Goal: Information Seeking & Learning: Learn about a topic

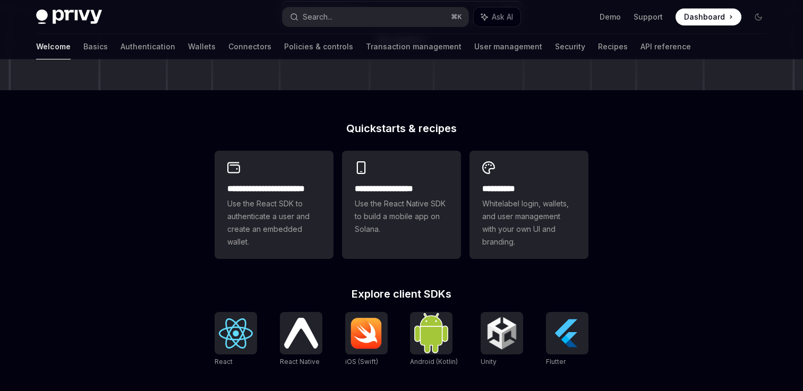
scroll to position [308, 0]
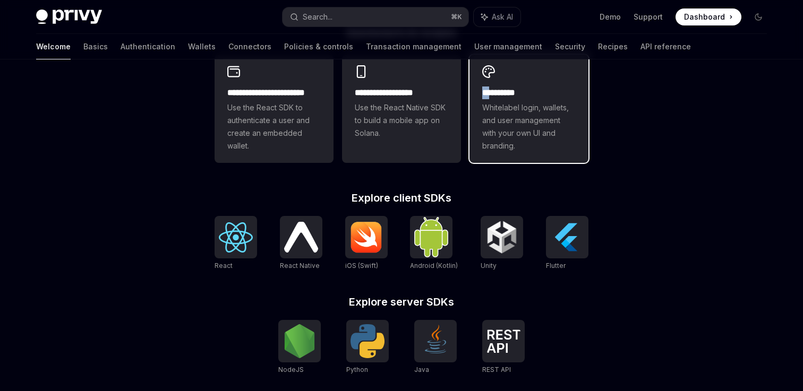
click at [538, 133] on span "Whitelabel login, wallets, and user management with your own UI and branding." at bounding box center [528, 126] width 93 height 51
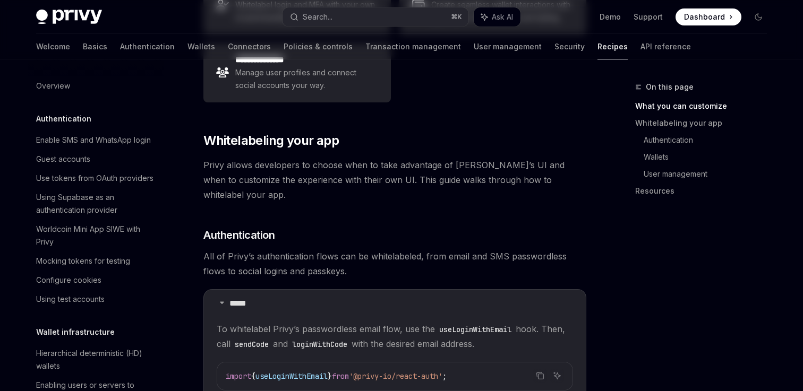
scroll to position [431, 0]
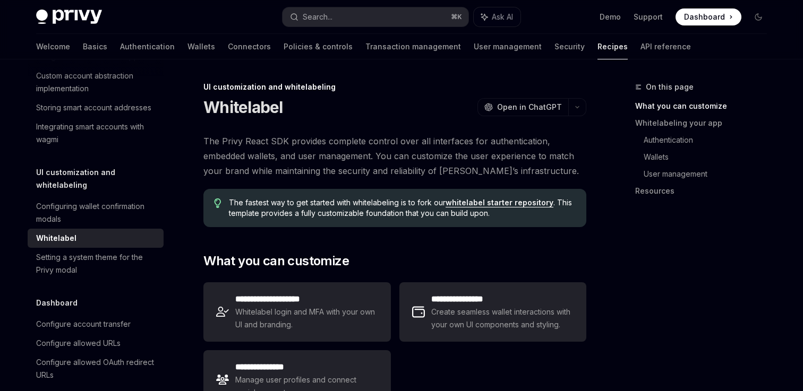
click at [265, 141] on span "The Privy React SDK provides complete control over all interfaces for authentic…" at bounding box center [394, 156] width 383 height 45
click at [120, 45] on link "Authentication" at bounding box center [147, 46] width 55 height 25
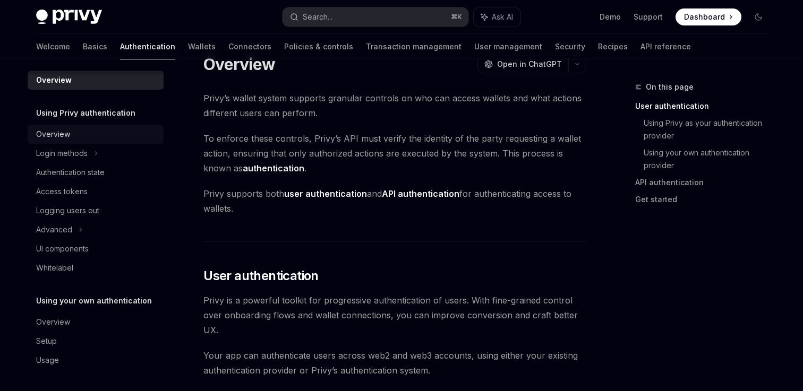
scroll to position [30, 0]
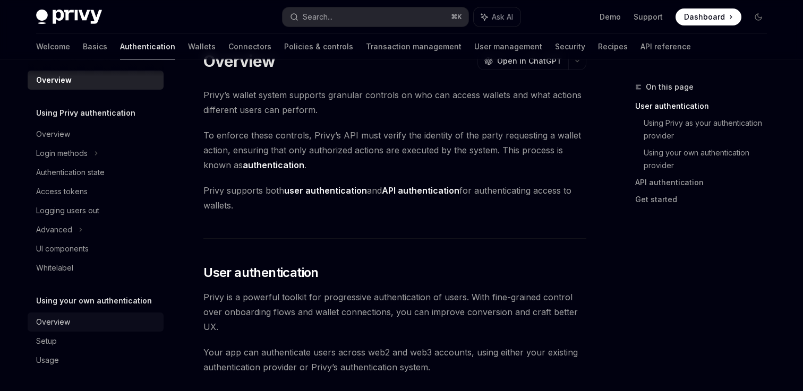
click at [62, 322] on div "Overview" at bounding box center [53, 322] width 34 height 13
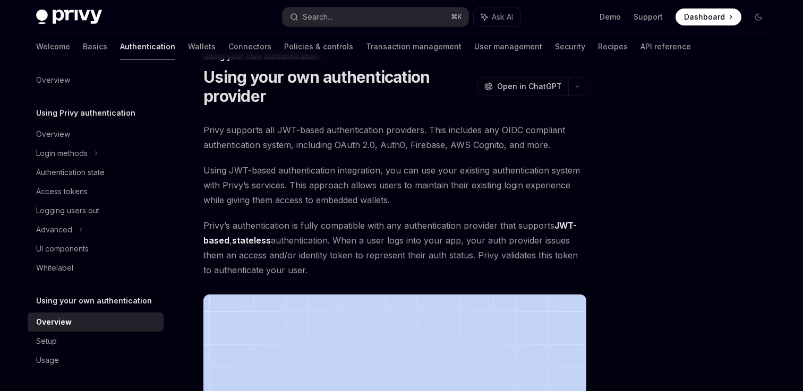
click at [343, 145] on span "Privy supports all JWT-based authentication providers. This includes any OIDC c…" at bounding box center [394, 138] width 383 height 30
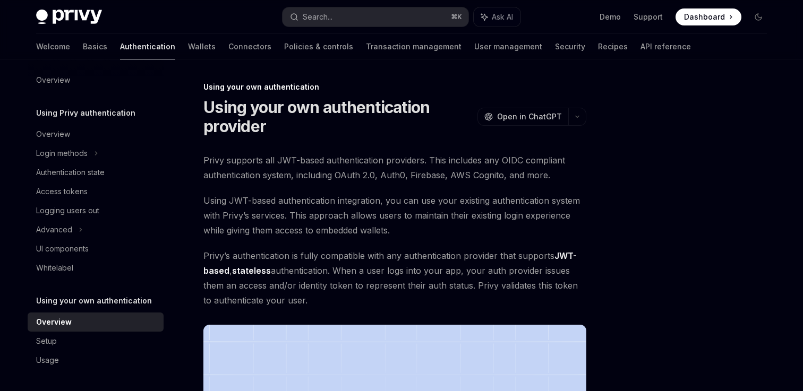
click at [222, 129] on h1 "Using your own authentication provider" at bounding box center [338, 117] width 270 height 38
click at [57, 14] on img at bounding box center [69, 17] width 66 height 15
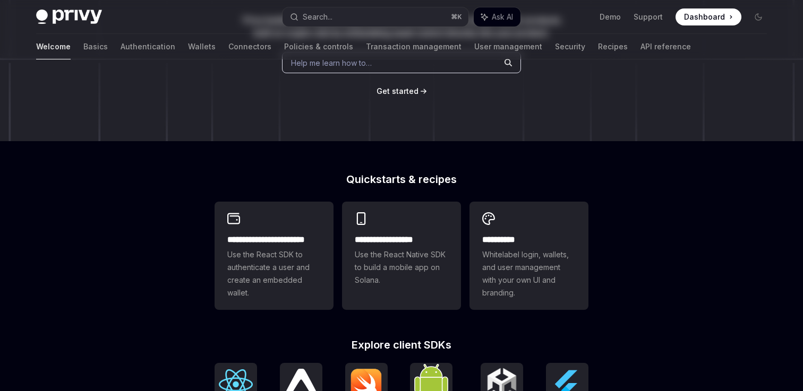
scroll to position [202, 0]
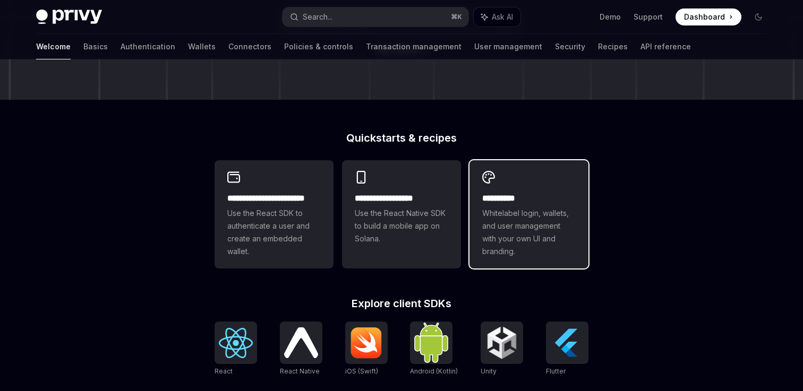
click at [513, 202] on h2 "**********" at bounding box center [528, 198] width 93 height 13
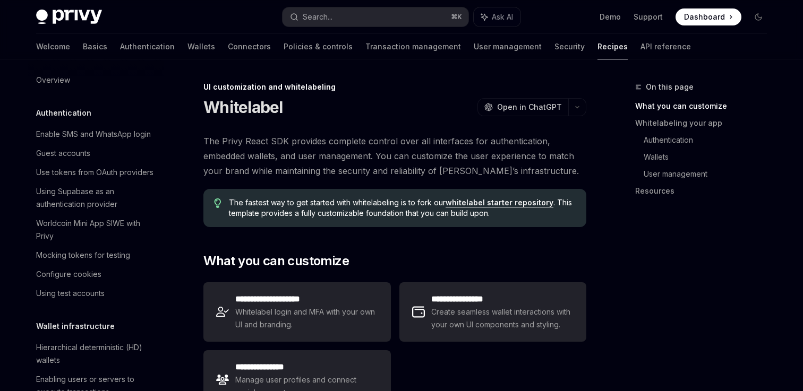
scroll to position [431, 0]
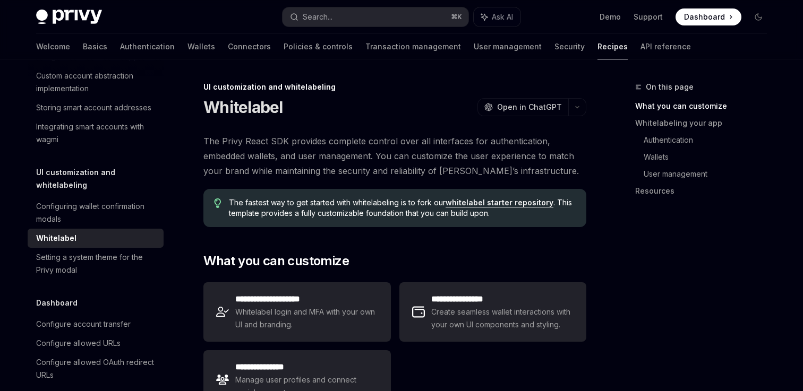
click at [62, 20] on img at bounding box center [69, 17] width 66 height 15
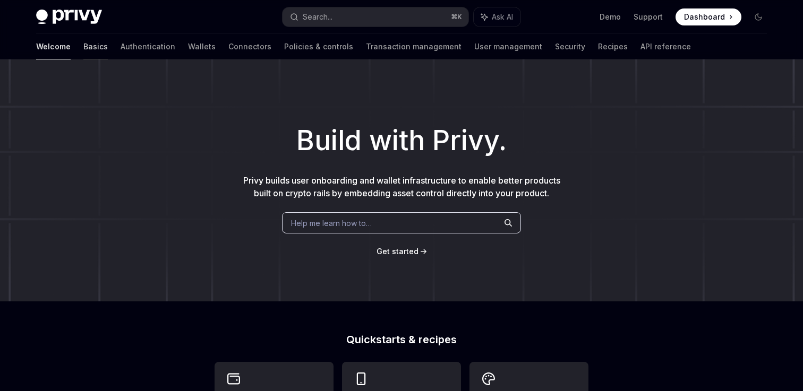
click at [83, 38] on link "Basics" at bounding box center [95, 46] width 24 height 25
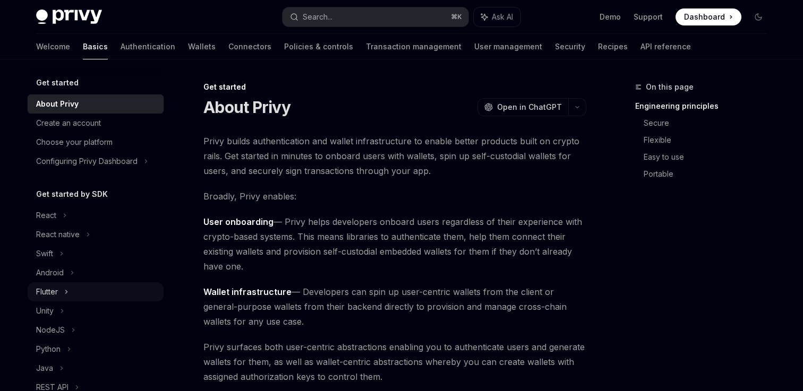
click at [53, 290] on div "Flutter" at bounding box center [47, 292] width 22 height 13
type textarea "*"
